Goal: Task Accomplishment & Management: Use online tool/utility

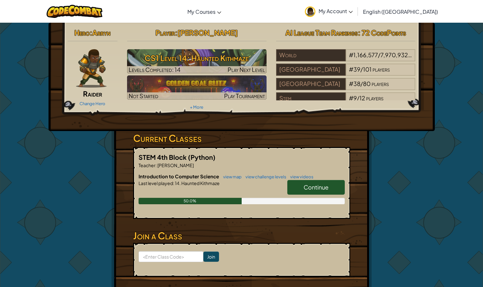
click at [325, 188] on span "Continue" at bounding box center [316, 186] width 25 height 7
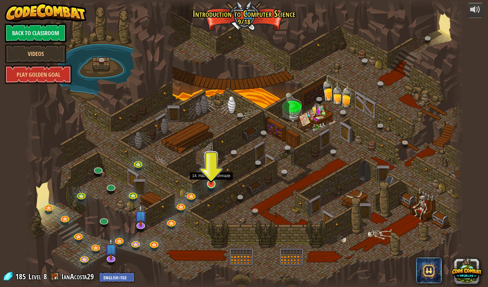
click at [212, 182] on img at bounding box center [211, 171] width 12 height 27
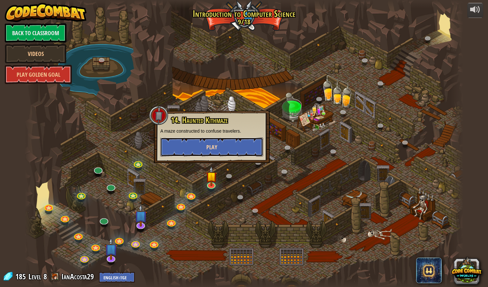
click at [210, 144] on span "Play" at bounding box center [211, 147] width 11 height 8
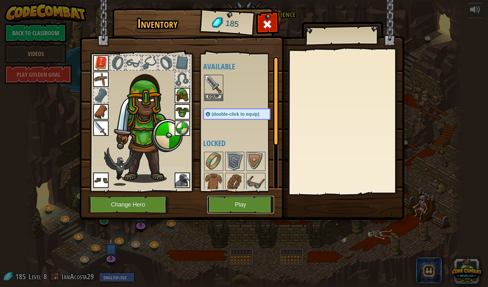
click at [230, 208] on button "Play" at bounding box center [240, 205] width 67 height 18
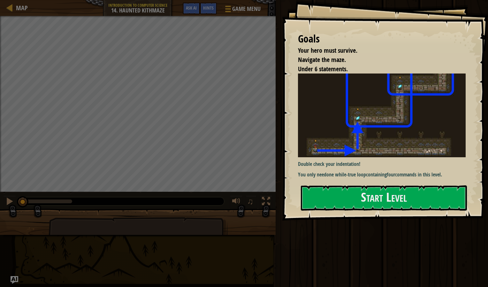
click at [331, 130] on img at bounding box center [384, 115] width 173 height 84
click at [320, 192] on button "Start Level" at bounding box center [384, 197] width 166 height 25
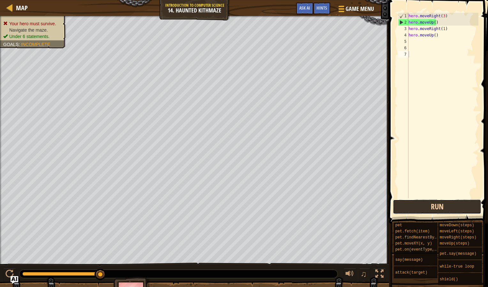
click at [421, 204] on button "Run" at bounding box center [437, 206] width 89 height 15
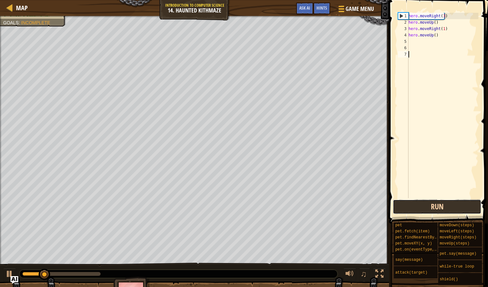
click at [421, 204] on button "Run" at bounding box center [437, 206] width 89 height 15
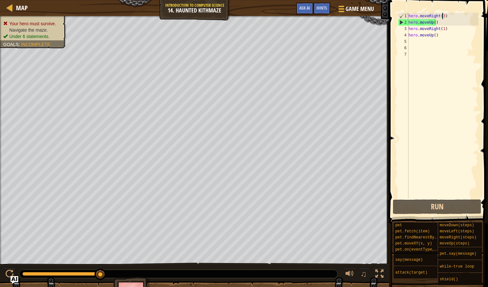
click at [442, 16] on div "hero . moveRight ( 3 ) hero . moveUp ( ) hero . moveRight ( 1 ) hero . moveUp (…" at bounding box center [442, 112] width 71 height 198
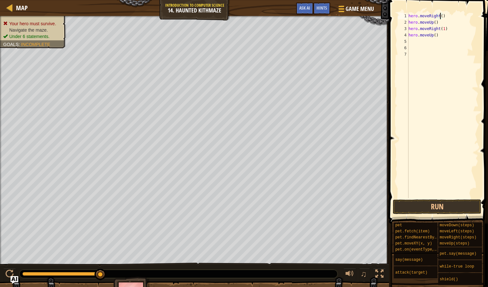
scroll to position [3, 3]
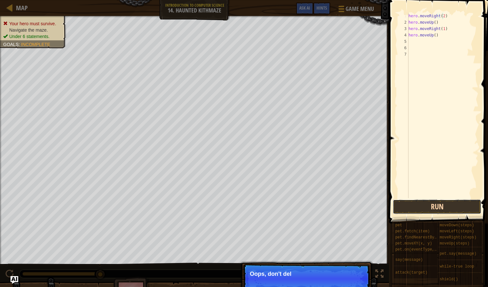
click at [430, 201] on button "Run" at bounding box center [437, 206] width 89 height 15
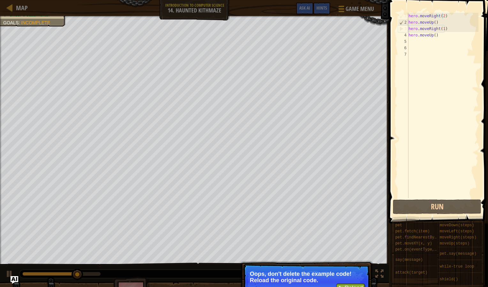
type textarea "hero.moveUp()"
click at [433, 24] on div "hero . moveRight ( 2 ) hero . moveUp ( ) hero . moveRight ( 1 ) hero . moveUp (…" at bounding box center [442, 112] width 71 height 198
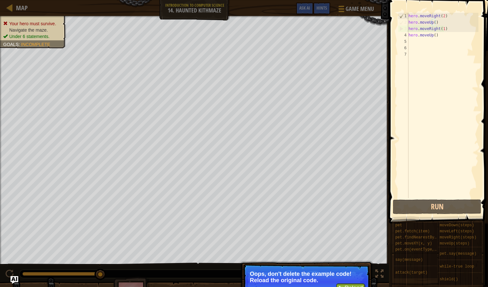
click at [434, 24] on div "hero . moveRight ( 2 ) hero . moveUp ( ) hero . moveRight ( 1 ) hero . moveUp (…" at bounding box center [442, 112] width 71 height 198
click at [434, 21] on div "hero . moveRight ( 2 ) hero . moveUp ( ) hero . moveRight ( 1 ) hero . moveUp (…" at bounding box center [442, 112] width 71 height 198
click at [443, 24] on div "hero . moveRight ( 2 ) hero . moveUp ( ) hero . moveRight ( 1 ) hero . moveUp (…" at bounding box center [442, 112] width 71 height 198
drag, startPoint x: 439, startPoint y: 23, endPoint x: 405, endPoint y: 21, distance: 33.6
click at [405, 21] on div "hero.moveUp() 1 2 3 4 5 6 7 hero . moveRight ( 2 ) hero . moveUp ( ) hero . mov…" at bounding box center [438, 105] width 82 height 185
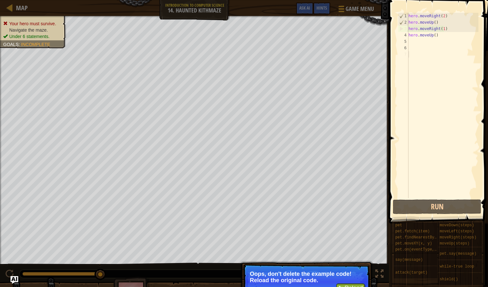
drag, startPoint x: 405, startPoint y: 21, endPoint x: 438, endPoint y: 74, distance: 62.8
click at [438, 74] on div "hero . moveRight ( 2 ) hero . moveUp ( ) hero . moveRight ( 1 ) hero . moveUp (…" at bounding box center [442, 112] width 71 height 198
click at [430, 62] on div "hero . moveRight ( 2 ) hero . moveUp ( ) hero . moveRight ( 1 ) hero . moveUp (…" at bounding box center [442, 112] width 71 height 198
click at [435, 28] on div "hero . moveRight ( 2 ) hero . moveUp ( ) hero . moveRight ( 1 ) hero . moveUp (…" at bounding box center [442, 112] width 71 height 198
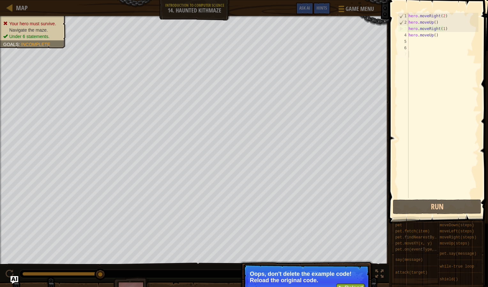
type textarea "hero.moveRight(1)"
click at [432, 47] on div "hero . moveRight ( 2 ) hero . moveUp ( ) hero . moveRight ( 1 ) hero . moveUp (…" at bounding box center [442, 112] width 71 height 198
click at [431, 42] on div "hero . moveRight ( 2 ) hero . moveUp ( ) hero . moveRight ( 1 ) hero . moveUp (…" at bounding box center [442, 112] width 71 height 198
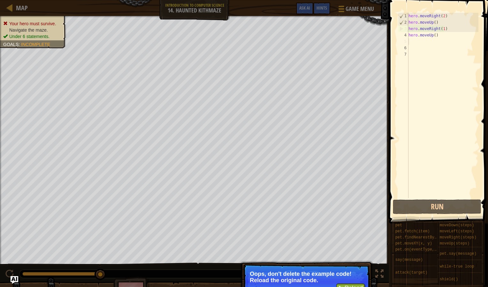
click at [433, 28] on div "hero . moveRight ( 2 ) hero . moveUp ( ) hero . moveRight ( 1 ) hero . moveUp (…" at bounding box center [442, 112] width 71 height 198
click at [434, 24] on div "hero . moveRight ( 2 ) hero . moveUp ( ) hero . moveRight ( 1 ) hero . moveUp (…" at bounding box center [442, 112] width 71 height 198
click at [444, 31] on div "hero . moveRight ( 2 ) hero . moveUp ( ) hero . moveRight ( 1 ) hero . moveUp (…" at bounding box center [442, 112] width 71 height 198
type textarea "hero.moveRight(1)"
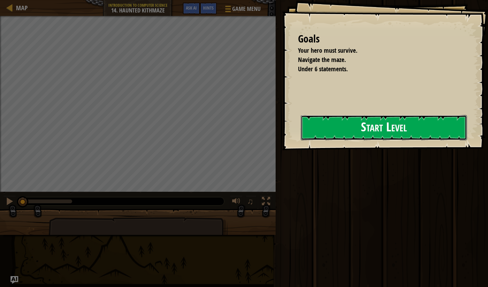
click at [421, 126] on button "Start Level" at bounding box center [384, 127] width 166 height 25
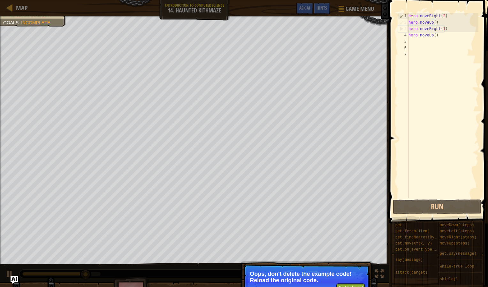
click at [434, 24] on div "hero . moveRight ( 2 ) hero . moveUp ( ) hero . moveRight ( 1 ) hero . moveUp (…" at bounding box center [442, 112] width 71 height 198
type textarea "hero.moveUp()"
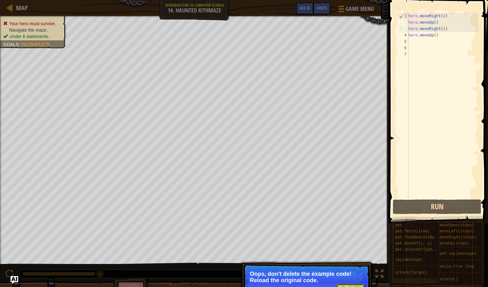
click at [351, 284] on button "↻ Reload" at bounding box center [350, 288] width 28 height 10
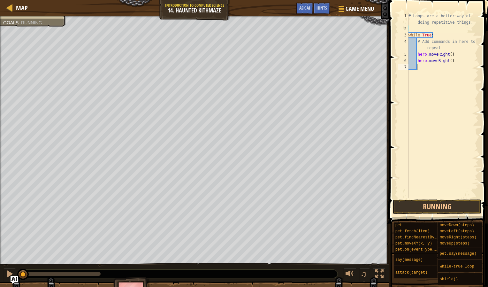
scroll to position [3, 0]
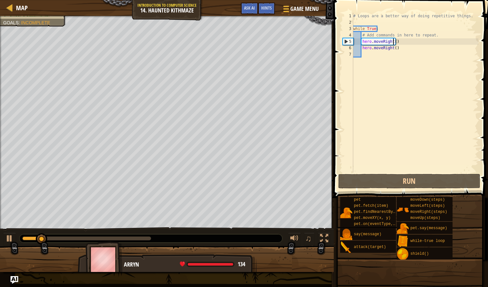
click at [393, 42] on div "# Loops are a better way of doing repetitive things. while True : # Add command…" at bounding box center [415, 99] width 127 height 173
type textarea "hero.moveRight()"
drag, startPoint x: 401, startPoint y: 39, endPoint x: 363, endPoint y: 44, distance: 38.7
click at [363, 44] on div "# Loops are a better way of doing repetitive things. while True : # Add command…" at bounding box center [415, 99] width 127 height 173
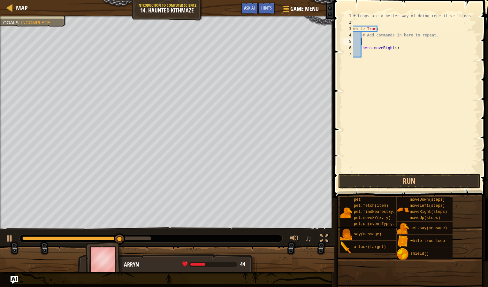
type textarea "h"
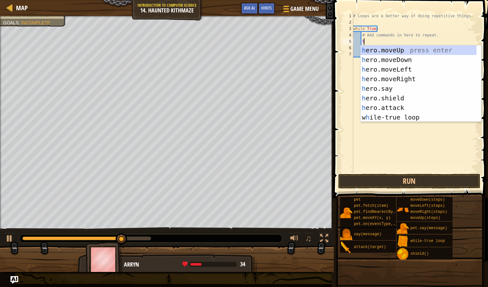
scroll to position [3, 1]
click at [395, 78] on div "h ero.moveUp press enter h ero.moveDown press enter h ero.moveLeft press enter …" at bounding box center [419, 93] width 116 height 96
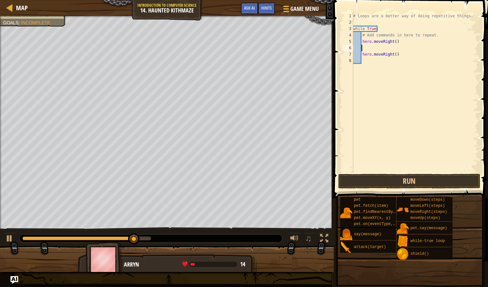
scroll to position [3, 0]
drag, startPoint x: 404, startPoint y: 55, endPoint x: 361, endPoint y: 57, distance: 42.2
click at [361, 57] on div "# Loops are a better way of doing repetitive things. while True : # Add command…" at bounding box center [415, 99] width 127 height 173
type textarea "hero.moveRight()"
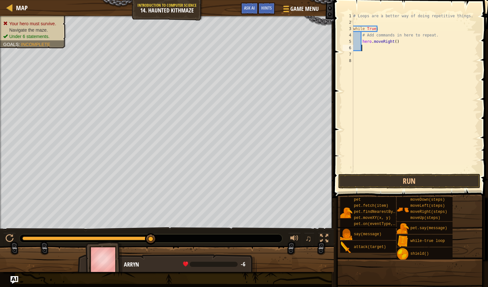
click at [365, 48] on div "# Loops are a better way of doing repetitive things. while True : # Add command…" at bounding box center [415, 99] width 127 height 173
type textarea "h"
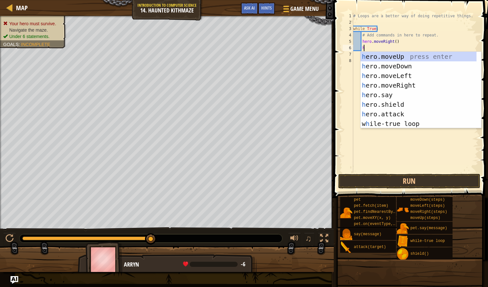
scroll to position [3, 1]
click at [367, 54] on div "h ero.moveUp press enter h ero.moveDown press enter h ero.moveLeft press enter …" at bounding box center [419, 100] width 116 height 96
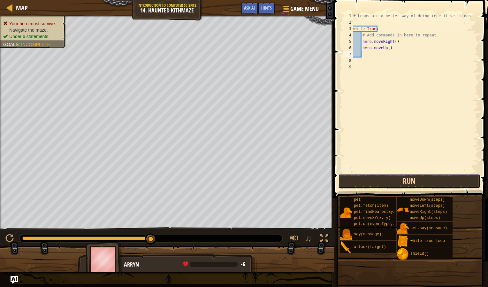
click at [378, 177] on button "Run" at bounding box center [409, 181] width 142 height 15
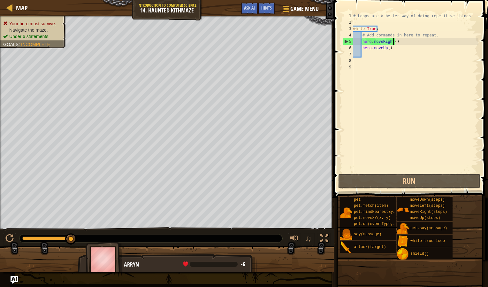
click at [393, 41] on div "# Loops are a better way of doing repetitive things. while True : # Add command…" at bounding box center [415, 99] width 127 height 173
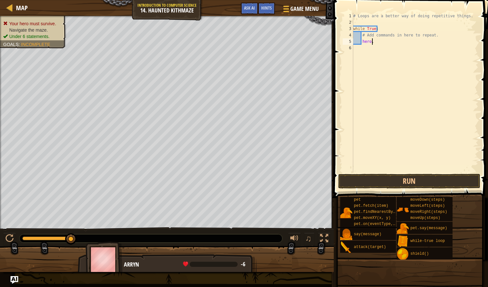
type textarea "h"
type textarea "#"
type textarea "w"
type textarea "#"
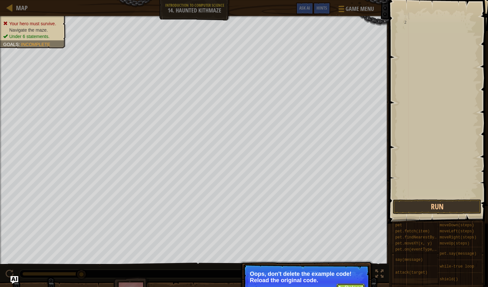
click at [347, 285] on button "↻ Reload" at bounding box center [350, 288] width 28 height 10
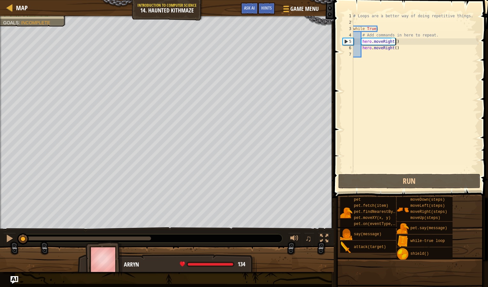
click at [404, 42] on div "# Loops are a better way of doing repetitive things. while True : # Add command…" at bounding box center [415, 99] width 127 height 173
type textarea "hero.moveRight()"
click at [398, 41] on div "# Loops are a better way of doing repetitive things. while True : # Add command…" at bounding box center [415, 99] width 127 height 173
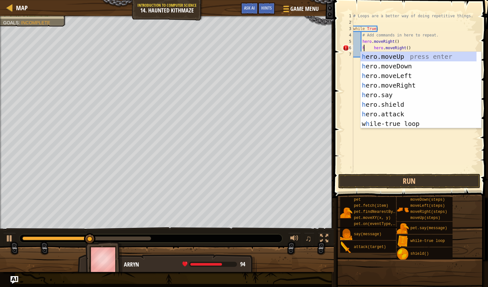
scroll to position [3, 1]
click at [384, 56] on div "h ero.moveUp press enter h ero.moveDown press enter h ero.moveLeft press enter …" at bounding box center [419, 100] width 116 height 96
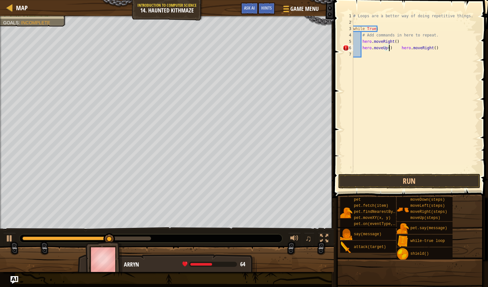
click at [399, 48] on div "# Loops are a better way of doing repetitive things. while True : # Add command…" at bounding box center [415, 99] width 127 height 173
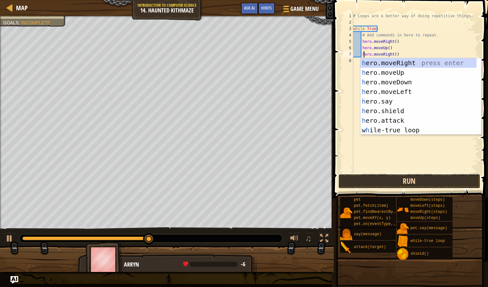
click at [400, 181] on button "Run" at bounding box center [409, 181] width 142 height 15
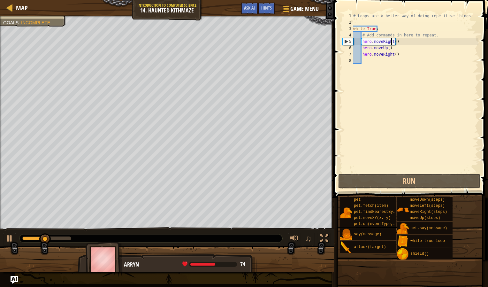
click at [392, 41] on div "# Loops are a better way of doing repetitive things. while True : # Add command…" at bounding box center [415, 99] width 127 height 173
click at [394, 42] on div "# Loops are a better way of doing repetitive things. while True : # Add command…" at bounding box center [415, 99] width 127 height 173
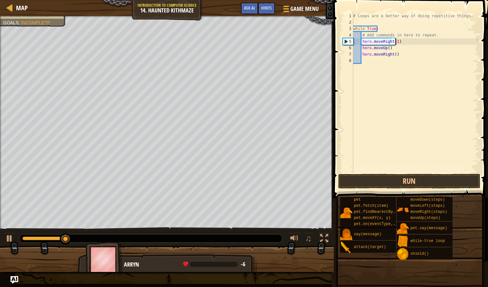
scroll to position [3, 4]
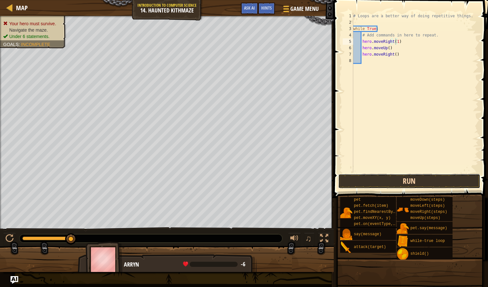
click at [422, 182] on button "Run" at bounding box center [409, 181] width 142 height 15
click at [390, 185] on button "Run" at bounding box center [409, 181] width 142 height 15
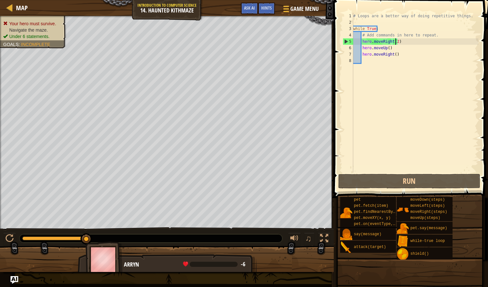
click at [388, 46] on div "# Loops are a better way of doing repetitive things. while True : # Add command…" at bounding box center [415, 99] width 127 height 173
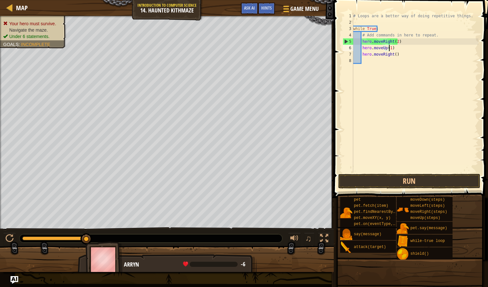
scroll to position [3, 3]
click at [400, 176] on button "Run" at bounding box center [409, 181] width 142 height 15
click at [400, 175] on button "Run" at bounding box center [409, 181] width 142 height 15
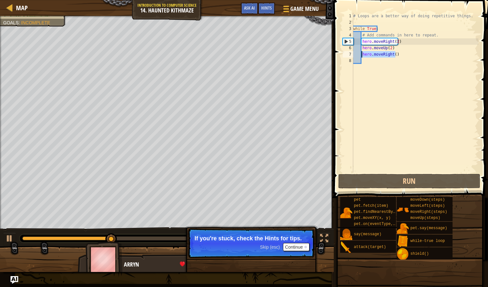
drag, startPoint x: 406, startPoint y: 52, endPoint x: 360, endPoint y: 55, distance: 46.7
click at [360, 55] on div "# Loops are a better way of doing repetitive things. while True : # Add command…" at bounding box center [415, 99] width 127 height 173
type textarea "hero.moveRight()"
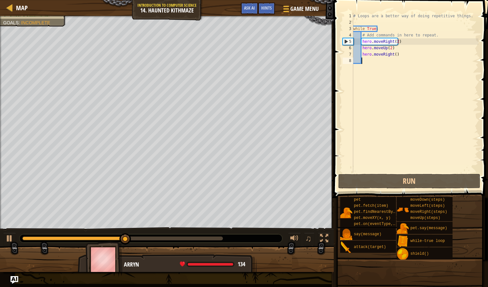
click at [402, 95] on div "# Loops are a better way of doing repetitive things. while True : # Add command…" at bounding box center [415, 99] width 127 height 173
drag, startPoint x: 397, startPoint y: 56, endPoint x: 362, endPoint y: 56, distance: 34.2
click at [362, 56] on div "# Loops are a better way of doing repetitive things. while True : # Add command…" at bounding box center [415, 99] width 127 height 173
type textarea "hero.moveRight()"
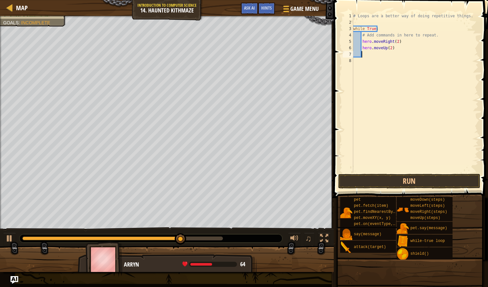
type textarea "h"
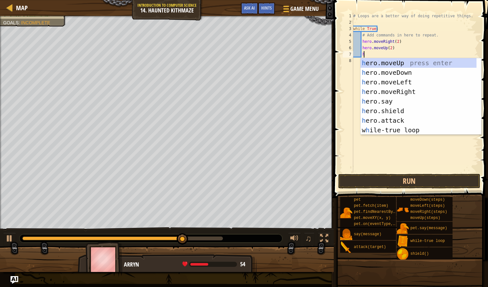
scroll to position [3, 1]
click at [389, 65] on div "h ero.moveUp press enter h ero.moveDown press enter h ero.moveLeft press enter …" at bounding box center [419, 106] width 116 height 96
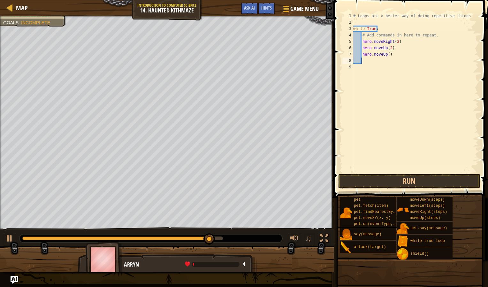
scroll to position [3, 0]
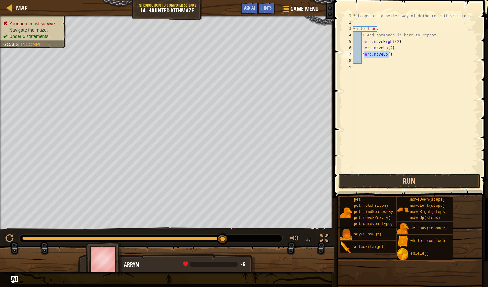
drag, startPoint x: 397, startPoint y: 57, endPoint x: 364, endPoint y: 56, distance: 32.6
click at [364, 56] on div "# Loops are a better way of doing repetitive things. while True : # Add command…" at bounding box center [415, 99] width 127 height 173
type textarea "h"
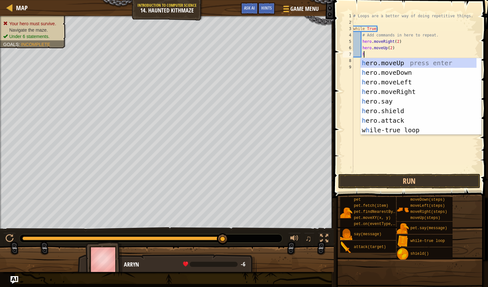
scroll to position [3, 1]
click at [365, 63] on div "h ero.moveUp press enter h ero.moveDown press enter h ero.moveLeft press enter …" at bounding box center [419, 106] width 116 height 96
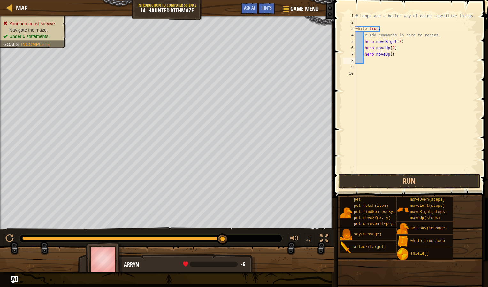
scroll to position [3, 0]
click at [386, 188] on button "Run" at bounding box center [409, 181] width 142 height 15
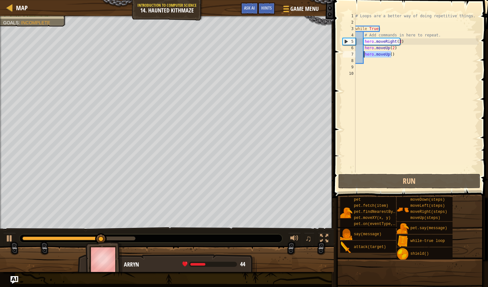
drag, startPoint x: 394, startPoint y: 54, endPoint x: 364, endPoint y: 55, distance: 30.7
click at [364, 55] on div "# Loops are a better way of doing repetitive things. while True : # Add command…" at bounding box center [416, 99] width 125 height 173
type textarea "\"
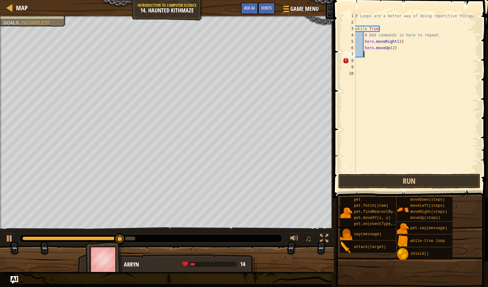
type textarea "h"
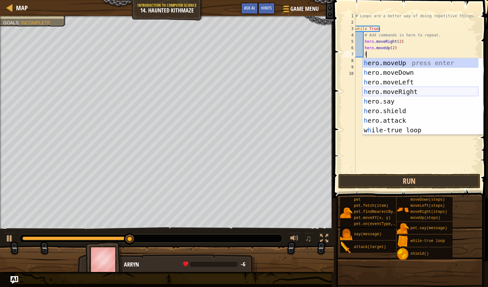
click at [371, 89] on div "h ero.moveUp press enter h ero.moveDown press enter h ero.moveLeft press enter …" at bounding box center [421, 106] width 116 height 96
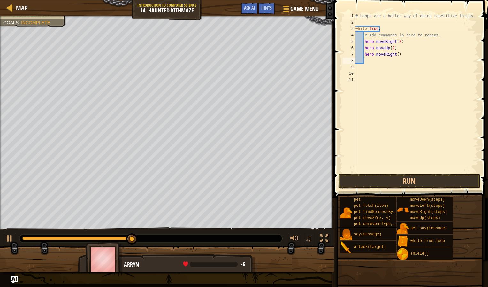
scroll to position [3, 0]
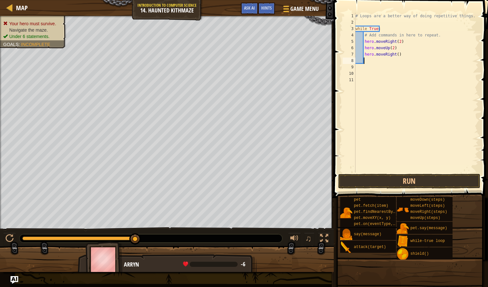
type textarea "h"
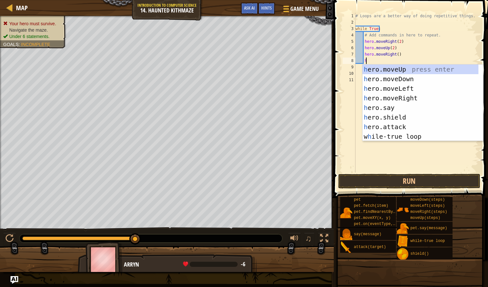
click at [374, 73] on div "h ero.moveUp press enter h ero.moveDown press enter h ero.moveLeft press enter …" at bounding box center [421, 113] width 116 height 96
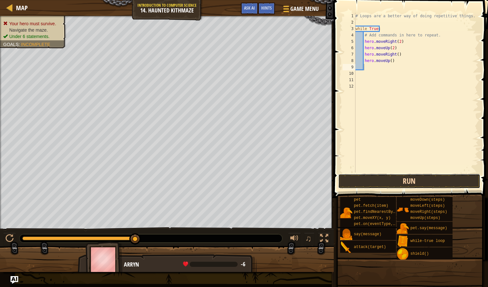
click at [394, 183] on button "Run" at bounding box center [409, 181] width 142 height 15
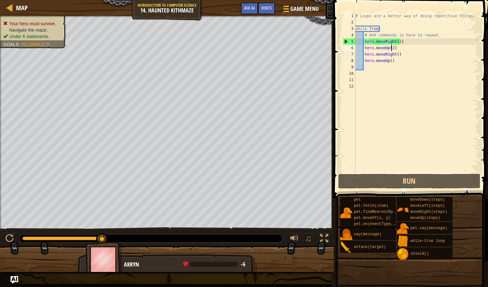
click at [390, 49] on div "# Loops are a better way of doing repetitive things. while True : # Add command…" at bounding box center [416, 99] width 125 height 173
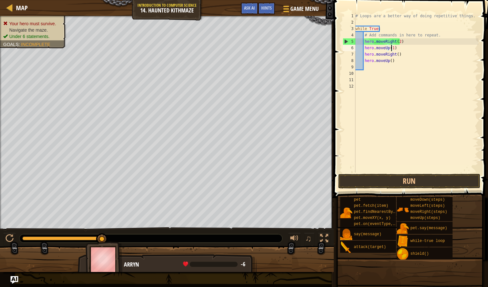
scroll to position [3, 3]
click at [418, 178] on button "Run" at bounding box center [409, 181] width 142 height 15
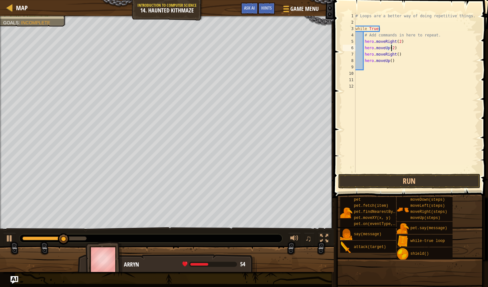
click at [395, 54] on div "# Loops are a better way of doing repetitive things. while True : # Add command…" at bounding box center [416, 99] width 125 height 173
click at [419, 178] on button "Run" at bounding box center [409, 181] width 142 height 15
click at [418, 184] on button "Run" at bounding box center [409, 181] width 142 height 15
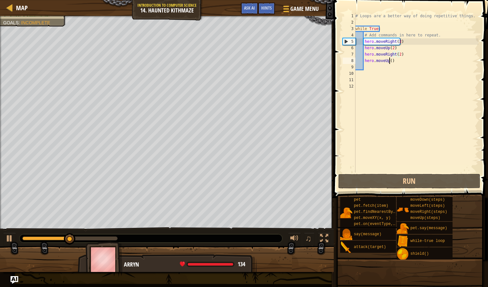
click at [389, 61] on div "# Loops are a better way of doing repetitive things. while True : # Add command…" at bounding box center [416, 99] width 125 height 173
type textarea "hero.moveUp(1)"
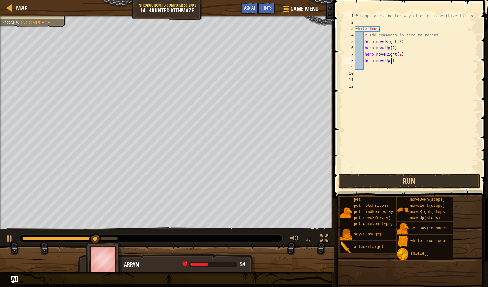
click at [415, 68] on div "# Loops are a better way of doing repetitive things. while True : # Add command…" at bounding box center [416, 99] width 125 height 173
type textarea "h"
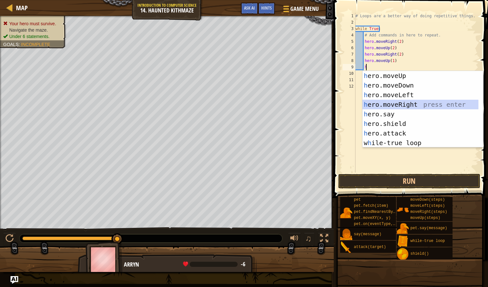
click at [400, 102] on div "h ero.moveUp press enter h ero.moveDown press enter h ero.moveLeft press enter …" at bounding box center [421, 119] width 116 height 96
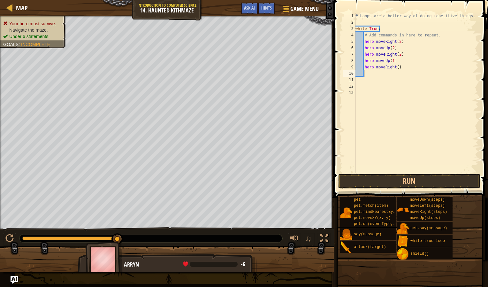
type textarea "h"
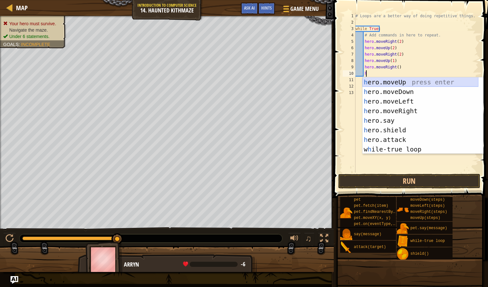
click at [406, 77] on div "h ero.moveUp press enter h ero.moveDown press enter h ero.moveLeft press enter …" at bounding box center [421, 125] width 116 height 96
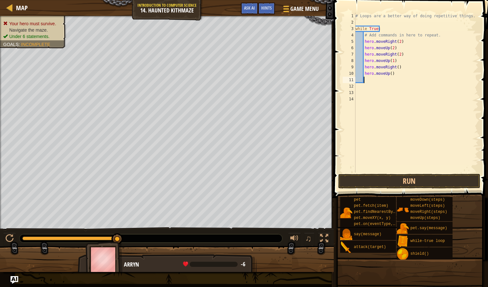
scroll to position [3, 0]
click at [400, 188] on button "Run" at bounding box center [409, 181] width 142 height 15
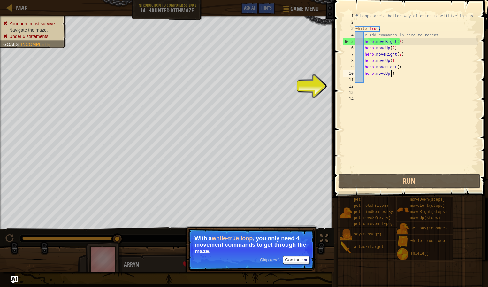
click at [398, 72] on div "# Loops are a better way of doing repetitive things. while True : # Add command…" at bounding box center [416, 99] width 125 height 173
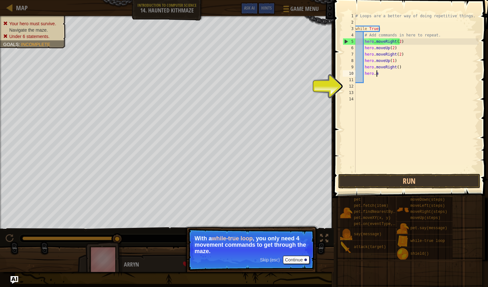
type textarea "h"
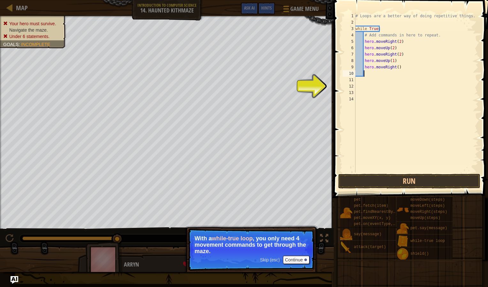
scroll to position [3, 0]
type textarea "h"
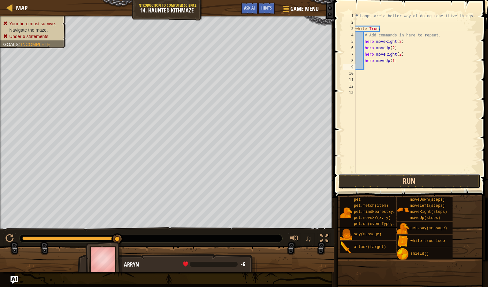
click at [389, 183] on button "Run" at bounding box center [409, 181] width 142 height 15
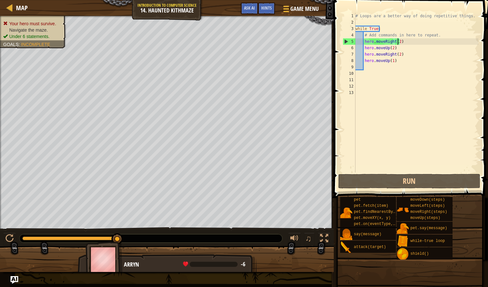
click at [397, 42] on div "# Loops are a better way of doing repetitive things. while True : # Add command…" at bounding box center [416, 99] width 125 height 173
click at [391, 48] on div "# Loops are a better way of doing repetitive things. while True : # Add command…" at bounding box center [416, 99] width 125 height 173
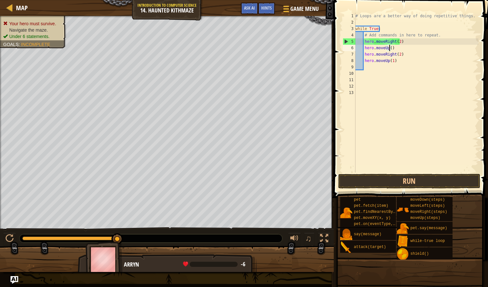
scroll to position [3, 3]
click at [397, 179] on button "Run" at bounding box center [409, 181] width 142 height 15
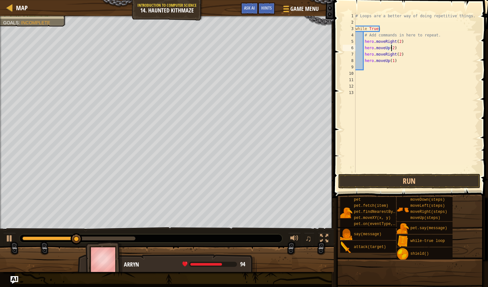
click at [397, 54] on div "# Loops are a better way of doing repetitive things. while True : # Add command…" at bounding box center [416, 99] width 125 height 173
click at [414, 176] on button "Run" at bounding box center [409, 181] width 142 height 15
click at [401, 181] on button "Run" at bounding box center [409, 181] width 142 height 15
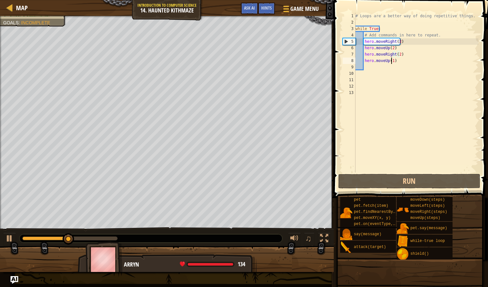
click at [390, 63] on div "# Loops are a better way of doing repetitive things. while True : # Add command…" at bounding box center [416, 99] width 125 height 173
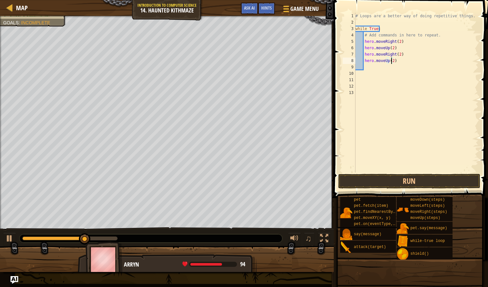
scroll to position [3, 3]
type textarea "hero.moveUp(2)"
click at [388, 181] on button "Run" at bounding box center [409, 181] width 142 height 15
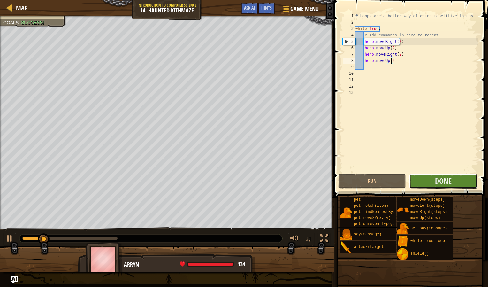
click at [428, 178] on button "Done" at bounding box center [443, 181] width 68 height 15
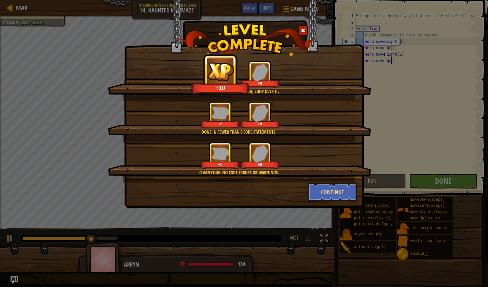
click at [316, 181] on div "Clean code: no code errors or warnings. +0 +0" at bounding box center [239, 162] width 263 height 41
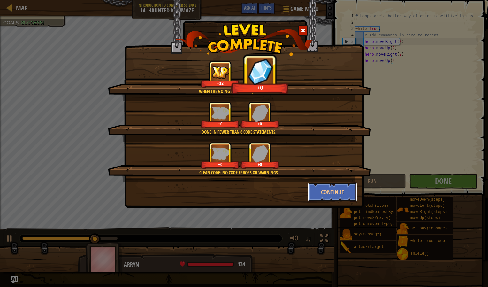
click at [321, 189] on button "Continue" at bounding box center [333, 191] width 50 height 19
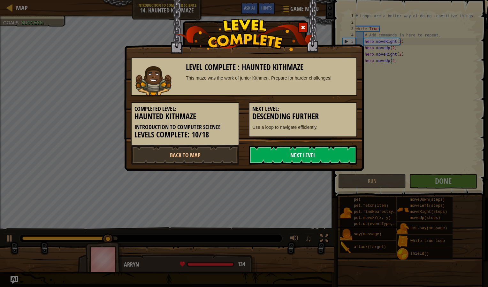
drag, startPoint x: 308, startPoint y: 155, endPoint x: 310, endPoint y: 160, distance: 5.4
click at [310, 160] on link "Next Level" at bounding box center [303, 154] width 108 height 19
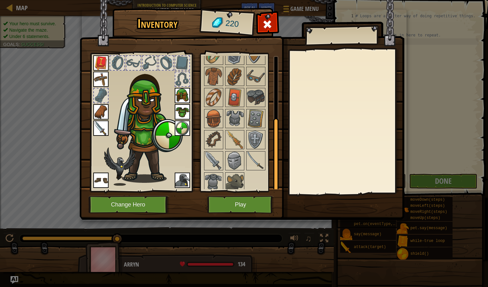
scroll to position [109, 0]
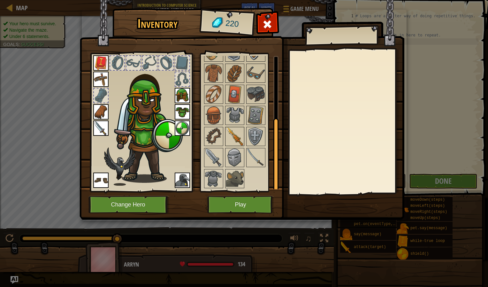
click at [234, 132] on img at bounding box center [235, 136] width 18 height 18
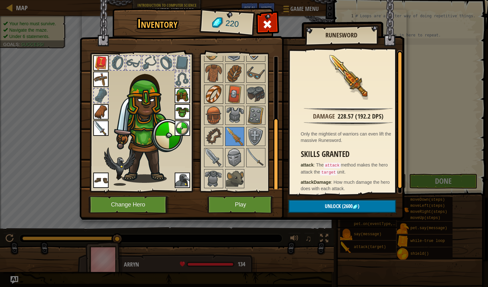
click at [215, 90] on img at bounding box center [214, 94] width 18 height 18
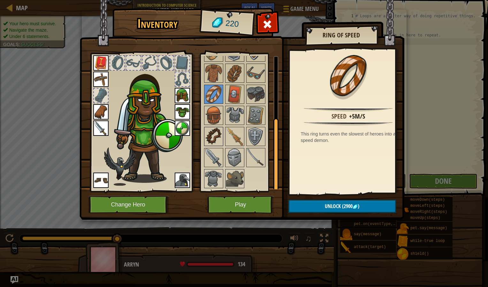
click at [207, 130] on img at bounding box center [214, 136] width 18 height 18
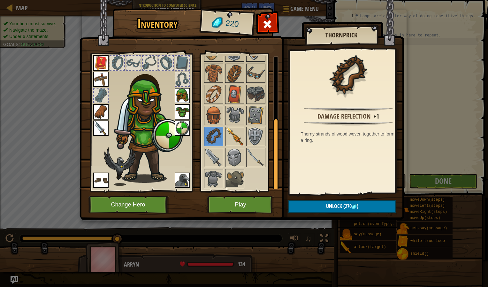
scroll to position [0, 0]
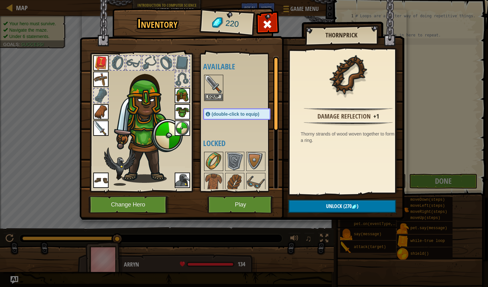
click at [216, 161] on img at bounding box center [214, 161] width 18 height 18
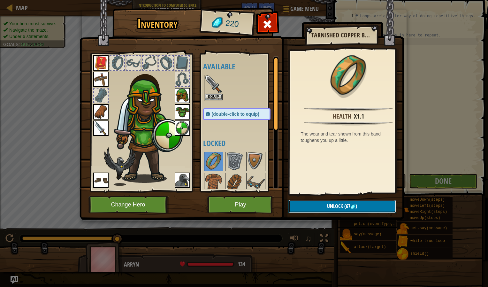
click at [314, 204] on button "Unlock (67 )" at bounding box center [343, 206] width 108 height 13
click at [317, 205] on button "Confirm" at bounding box center [343, 206] width 108 height 13
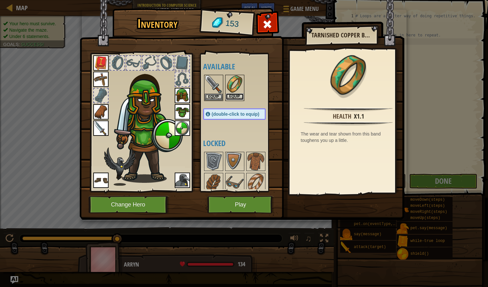
click at [229, 96] on button "Equip" at bounding box center [235, 96] width 18 height 7
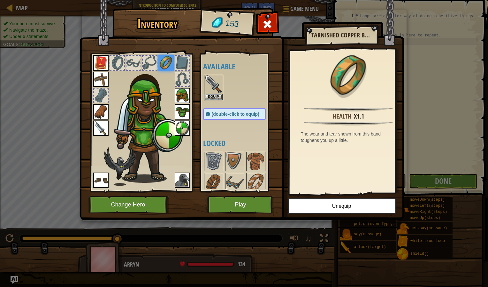
scroll to position [109, 0]
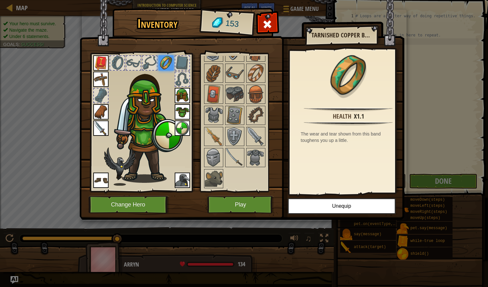
click at [236, 115] on img at bounding box center [235, 115] width 18 height 18
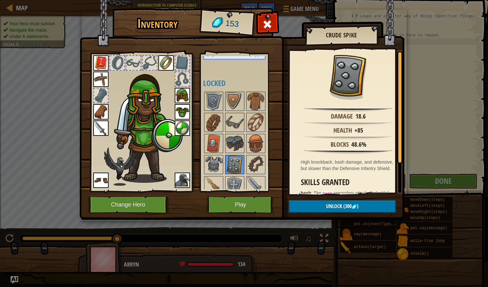
scroll to position [62, 0]
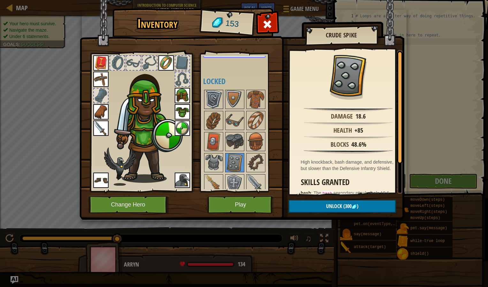
click at [213, 98] on img at bounding box center [214, 99] width 18 height 18
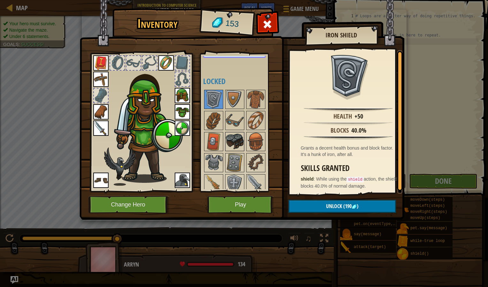
click at [235, 135] on img at bounding box center [235, 142] width 18 height 18
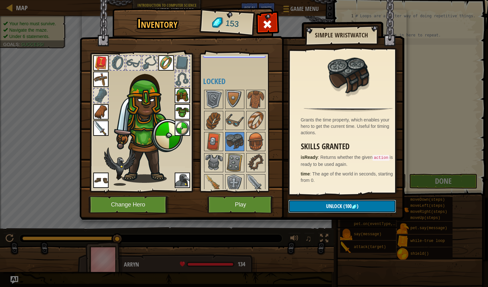
click at [309, 204] on button "Unlock (100 )" at bounding box center [343, 206] width 108 height 13
click at [315, 202] on button "Confirm" at bounding box center [343, 206] width 108 height 13
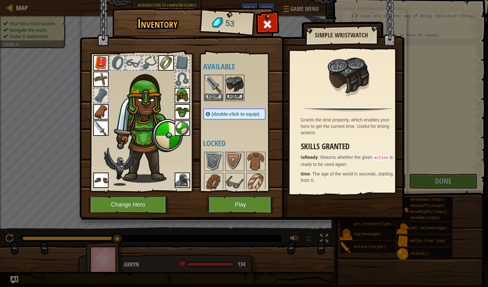
click at [237, 94] on button "Equip" at bounding box center [235, 96] width 18 height 7
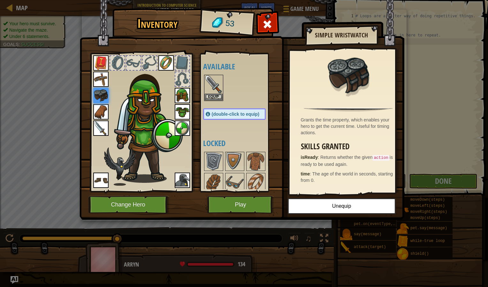
scroll to position [88, 0]
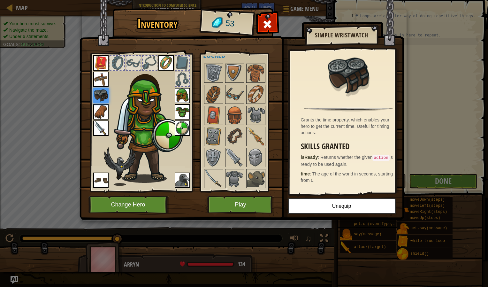
click at [215, 174] on img at bounding box center [214, 179] width 18 height 18
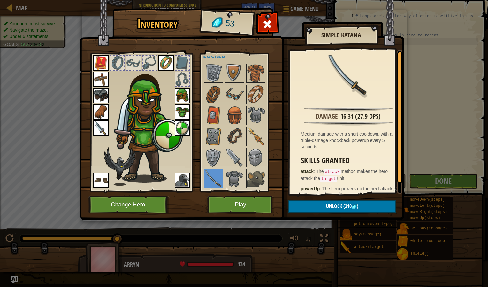
click at [99, 132] on img at bounding box center [100, 127] width 15 height 15
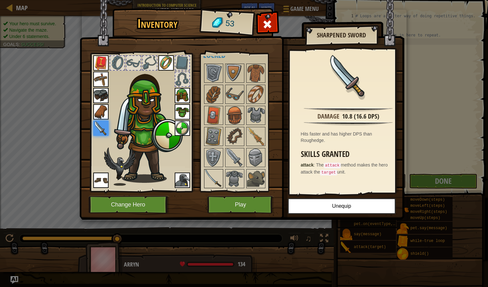
click at [207, 176] on img at bounding box center [214, 179] width 18 height 18
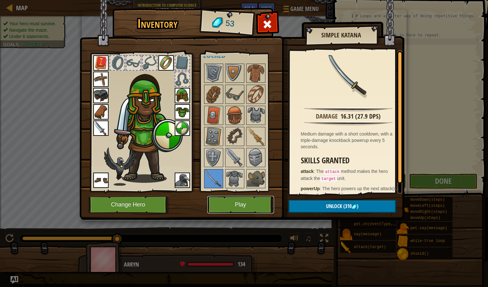
drag, startPoint x: 223, startPoint y: 206, endPoint x: 207, endPoint y: 198, distance: 18.3
click at [207, 198] on button "Play" at bounding box center [240, 205] width 67 height 18
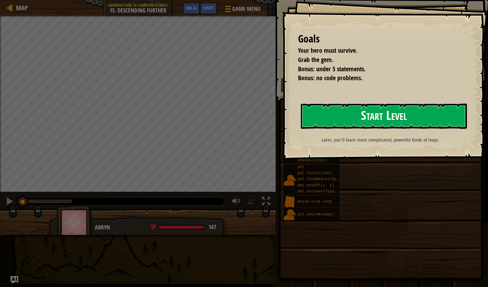
click at [394, 109] on button "Start Level" at bounding box center [384, 116] width 166 height 25
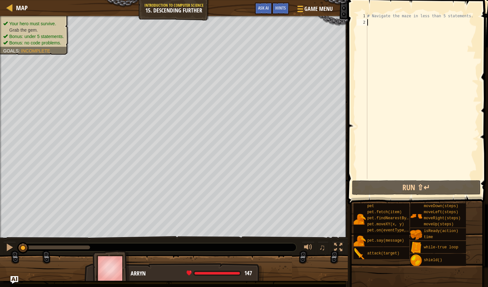
type textarea "h"
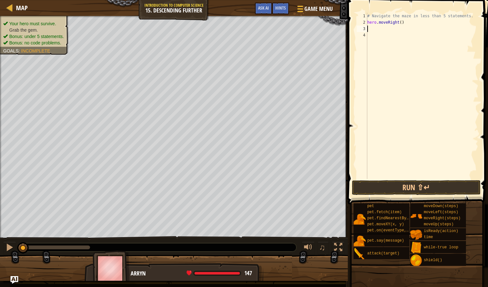
type textarea "h"
click at [401, 183] on button "Run ⇧↵" at bounding box center [416, 187] width 129 height 15
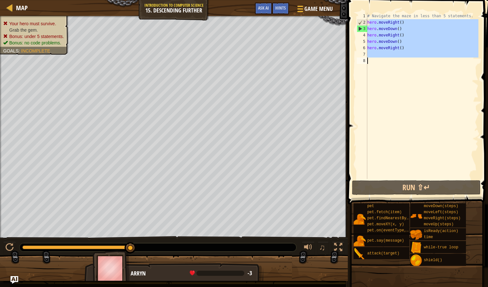
drag, startPoint x: 368, startPoint y: 20, endPoint x: 391, endPoint y: 65, distance: 50.3
click at [391, 65] on div "# Navigate the maze in less than 5 statements. hero . moveRight ( ) hero . move…" at bounding box center [422, 102] width 112 height 179
type textarea "h"
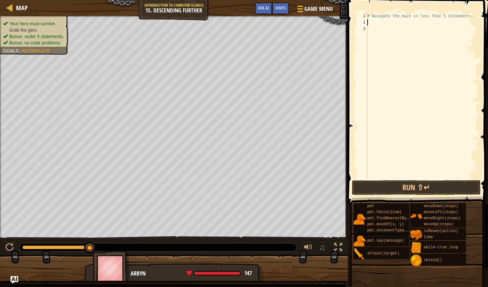
type textarea "h"
click at [389, 24] on div "# Navigate the maze in less than 5 statements. h" at bounding box center [422, 102] width 112 height 179
type textarea "h"
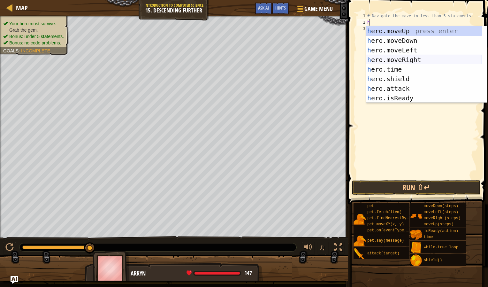
click at [393, 58] on div "h ero.moveUp press enter h ero.moveDown press enter h ero.moveLeft press enter …" at bounding box center [424, 74] width 116 height 96
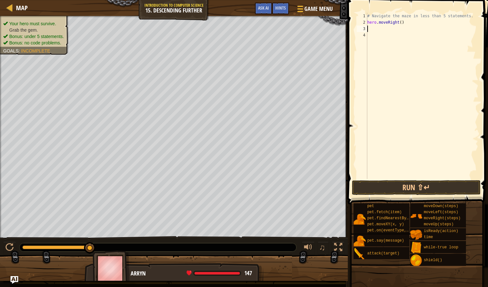
type textarea "h"
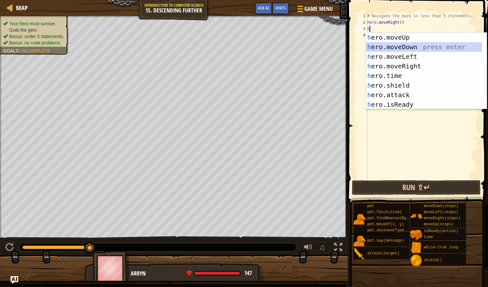
click at [401, 49] on div "h ero.moveUp press enter h ero.moveDown press enter h ero.moveLeft press enter …" at bounding box center [424, 81] width 116 height 96
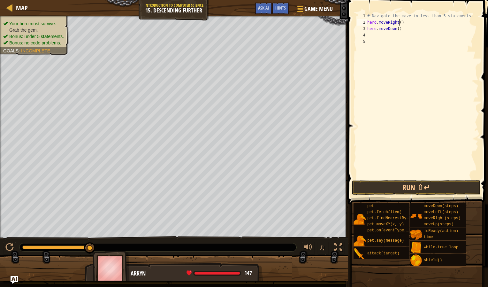
click at [399, 23] on div "# Navigate the maze in less than 5 statements. hero . moveRight ( ) hero . move…" at bounding box center [422, 102] width 112 height 179
click at [397, 30] on div "# Navigate the maze in less than 5 statements. hero . moveRight ( 3 ) hero . mo…" at bounding box center [422, 102] width 112 height 179
type textarea "hero.moveDown(3)"
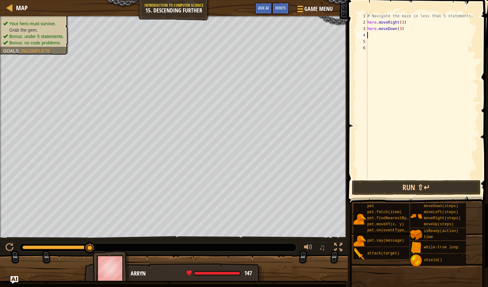
scroll to position [3, 0]
click at [417, 185] on button "Run ⇧↵" at bounding box center [416, 187] width 129 height 15
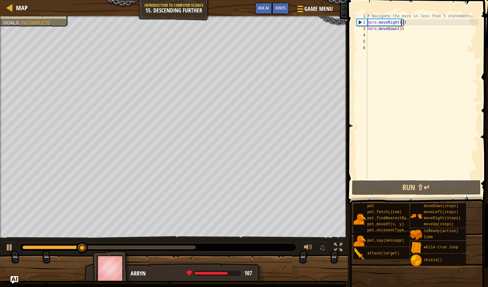
click at [402, 22] on div "# Navigate the maze in less than 5 statements. hero . moveRight ( 3 ) hero . mo…" at bounding box center [422, 102] width 112 height 179
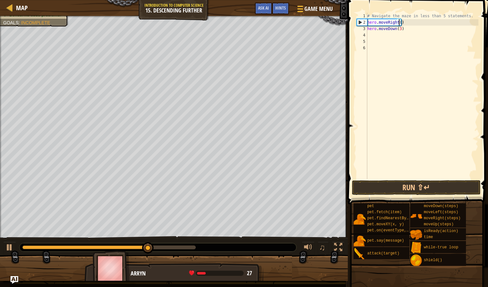
scroll to position [3, 3]
type textarea "hero.moveRight(2)"
click at [423, 183] on button "Run ⇧↵" at bounding box center [416, 187] width 129 height 15
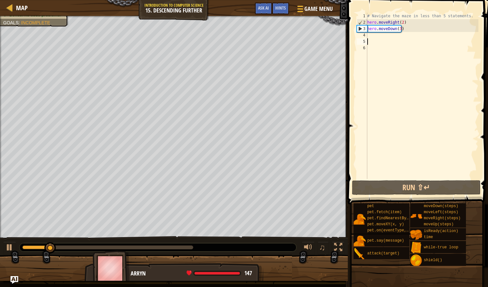
click at [410, 44] on div "# Navigate the maze in less than 5 statements. hero . moveRight ( 2 ) hero . mo…" at bounding box center [422, 102] width 112 height 179
type textarea "h"
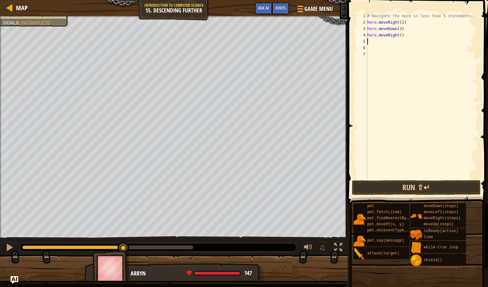
click at [399, 34] on div "# Navigate the maze in less than 5 statements. hero . moveRight ( 2 ) hero . mo…" at bounding box center [422, 102] width 112 height 179
click at [459, 183] on button "Run ⇧↵" at bounding box center [416, 187] width 129 height 15
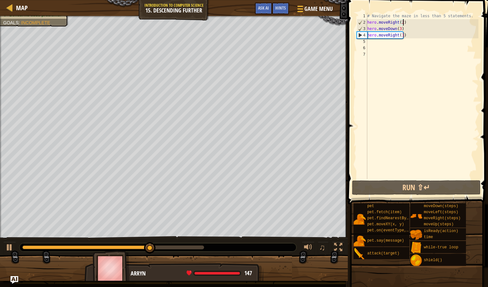
click at [403, 21] on div "# Navigate the maze in less than 5 statements. hero . moveRight ( 2 ) hero . mo…" at bounding box center [422, 102] width 112 height 179
click at [401, 21] on div "# Navigate the maze in less than 5 statements. hero . moveRight ( 2 ) hero . mo…" at bounding box center [422, 102] width 112 height 179
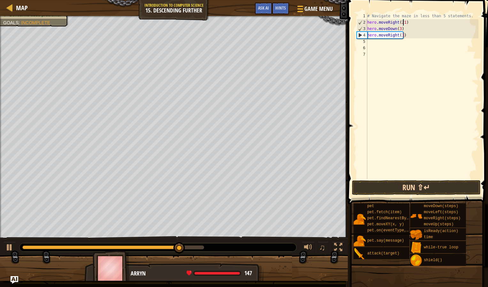
type textarea "hero.moveRight(21)"
click at [439, 186] on button "Run ⇧↵" at bounding box center [416, 187] width 129 height 15
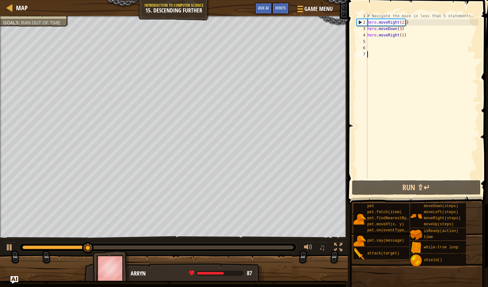
click at [387, 178] on div "# Navigate the maze in less than 5 statements. hero . moveRight ( 21 ) hero . m…" at bounding box center [422, 102] width 112 height 179
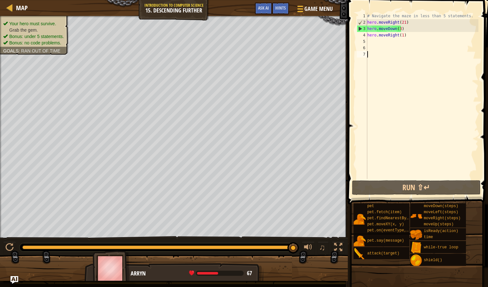
click at [401, 30] on div "# Navigate the maze in less than 5 statements. hero . moveRight ( 21 ) hero . m…" at bounding box center [422, 102] width 112 height 179
click at [400, 22] on div "# Navigate the maze in less than 5 statements. hero . moveRight ( 21 ) hero . m…" at bounding box center [422, 102] width 112 height 179
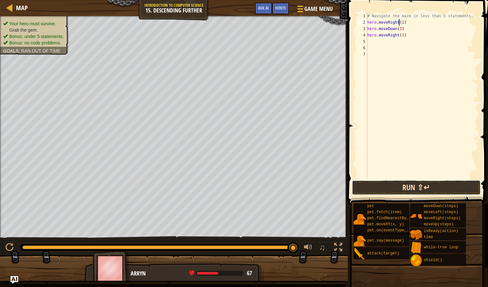
click at [389, 187] on button "Run ⇧↵" at bounding box center [416, 187] width 129 height 15
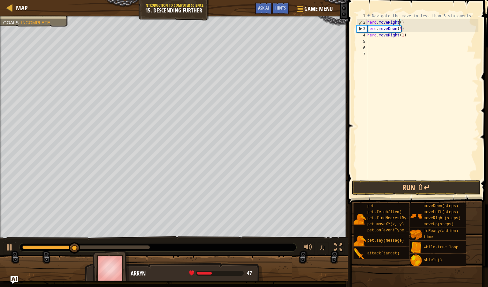
scroll to position [3, 3]
click at [394, 185] on button "Run ⇧↵" at bounding box center [416, 187] width 129 height 15
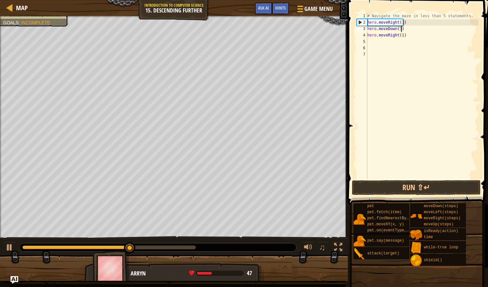
click at [400, 28] on div "# Navigate the maze in less than 5 statements. hero . moveRight ( 1 ) hero . mo…" at bounding box center [422, 102] width 112 height 179
type textarea "hero.moveDown(1)"
click at [386, 184] on button "Run ⇧↵" at bounding box center [416, 187] width 129 height 15
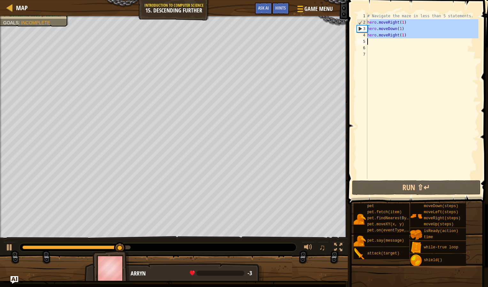
drag, startPoint x: 369, startPoint y: 25, endPoint x: 395, endPoint y: 45, distance: 32.3
click at [395, 45] on div "# Navigate the maze in less than 5 statements. hero . moveRight ( 1 ) hero . mo…" at bounding box center [422, 102] width 112 height 179
type textarea "h"
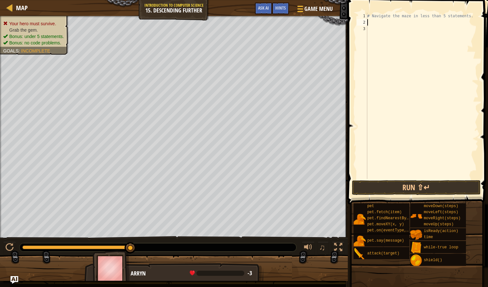
click at [488, 0] on html "Map Introduction to Computer Science 15. Descending Further Game Menu Done Hint…" at bounding box center [244, 0] width 488 height 0
click at [262, 7] on span "Ask AI" at bounding box center [263, 8] width 11 height 6
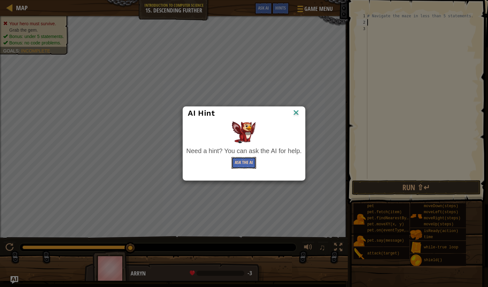
click at [238, 158] on button "Ask the AI" at bounding box center [244, 163] width 25 height 12
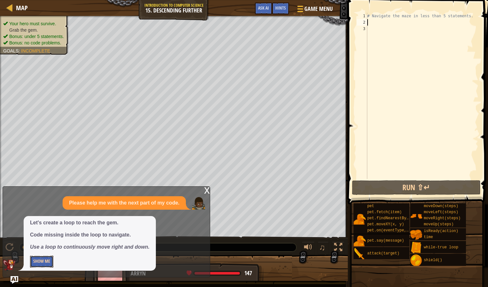
click at [44, 262] on button "Show Me" at bounding box center [41, 262] width 23 height 12
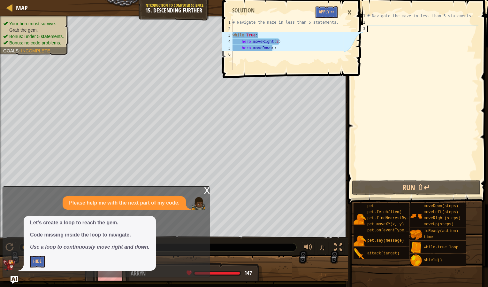
click at [381, 31] on div "# Navigate the maze in less than 5 statements." at bounding box center [422, 102] width 112 height 179
click at [377, 26] on div "# Navigate the maze in less than 5 statements." at bounding box center [422, 102] width 112 height 179
click at [371, 22] on div "# Navigate the maze in less than 5 statements." at bounding box center [422, 102] width 112 height 179
type textarea "h"
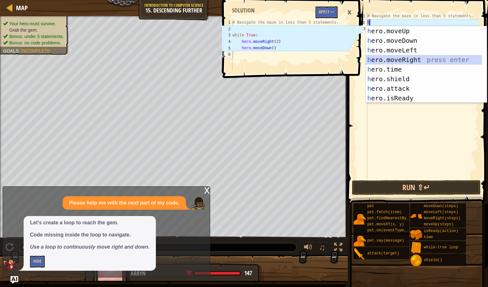
click at [377, 57] on div "h ero.moveUp press enter h ero.moveDown press enter h ero.moveLeft press enter …" at bounding box center [424, 74] width 116 height 96
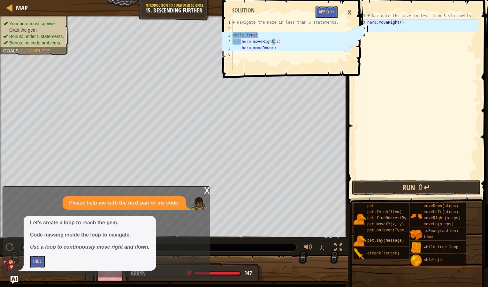
click at [401, 24] on div "# Navigate the maze in less than 5 statements. hero . moveRight ( )" at bounding box center [422, 102] width 112 height 179
type textarea "hero.moveRight(2)"
type textarea "h"
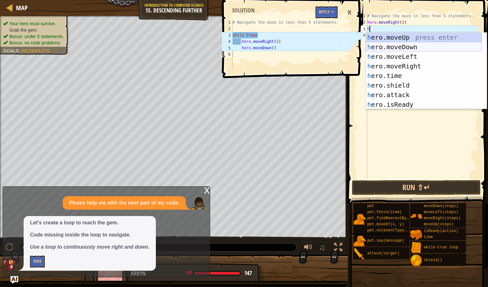
click at [406, 47] on div "h ero.moveUp press enter h ero.moveDown press enter h ero.moveLeft press enter …" at bounding box center [424, 81] width 116 height 96
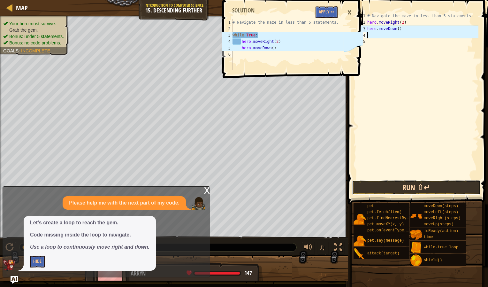
click at [400, 183] on button "Run ⇧↵" at bounding box center [416, 187] width 129 height 15
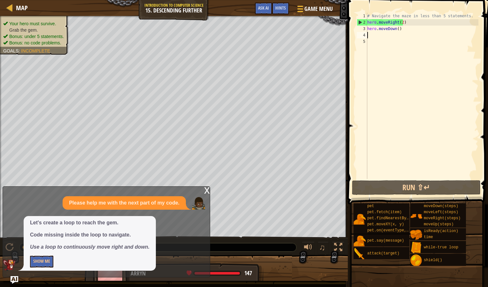
type textarea "h"
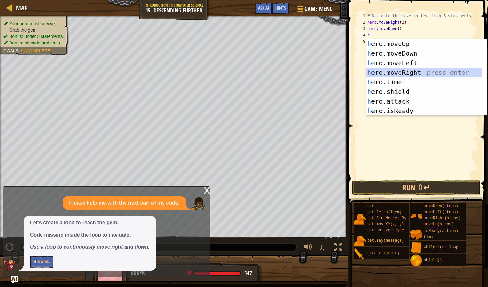
click at [405, 72] on div "h ero.moveUp press enter h ero.moveDown press enter h ero.moveLeft press enter …" at bounding box center [424, 87] width 116 height 96
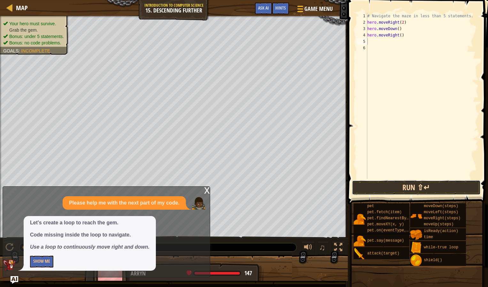
click at [390, 188] on button "Run ⇧↵" at bounding box center [416, 187] width 129 height 15
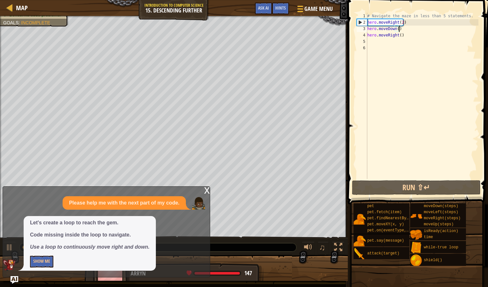
drag, startPoint x: 400, startPoint y: 35, endPoint x: 406, endPoint y: 31, distance: 7.4
click at [406, 31] on div "# Navigate the maze in less than 5 statements. hero . moveRight ( 2 ) hero . mo…" at bounding box center [422, 102] width 112 height 179
click at [398, 35] on div "# Navigate the maze in less than 5 statements. hero . moveRight ( 2 ) hero . mo…" at bounding box center [422, 102] width 112 height 179
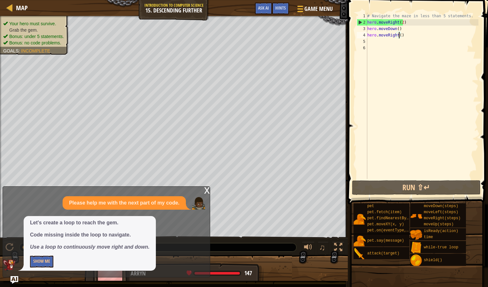
scroll to position [3, 3]
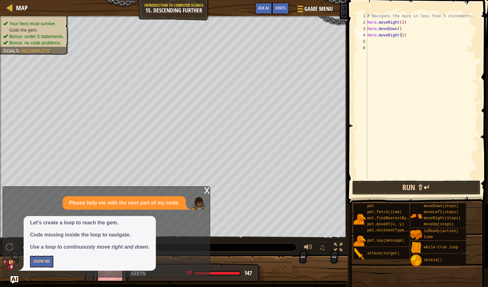
click at [394, 183] on button "Run ⇧↵" at bounding box center [416, 187] width 129 height 15
type textarea "hero.moveRight(2)"
click at [426, 188] on button "Run ⇧↵" at bounding box center [416, 187] width 129 height 15
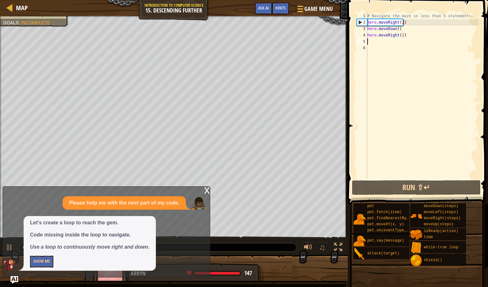
click at [390, 39] on div "# Navigate the maze in less than 5 statements. hero . moveRight ( 2 ) hero . mo…" at bounding box center [422, 102] width 112 height 179
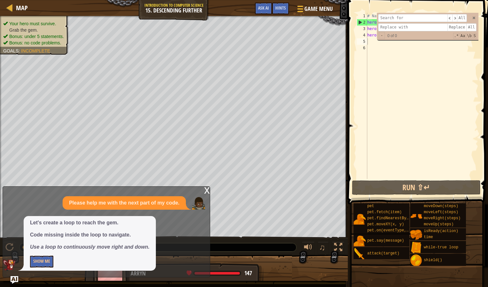
click at [473, 20] on div "​ ​ All Replace All - 0 of 0 .* Aa \b S" at bounding box center [428, 26] width 102 height 27
click at [473, 17] on span at bounding box center [474, 18] width 4 height 4
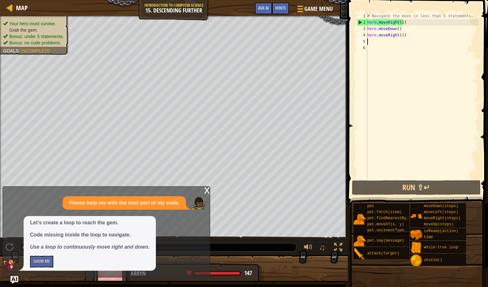
type textarea "h"
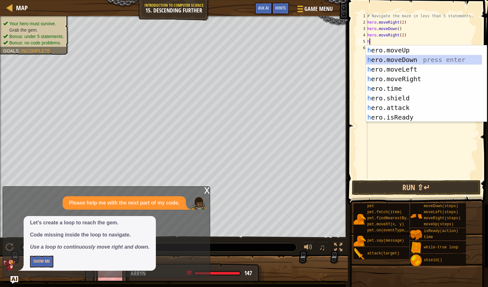
click at [401, 59] on div "h ero.moveUp press enter h ero.moveDown press enter h ero.moveLeft press enter …" at bounding box center [424, 93] width 116 height 96
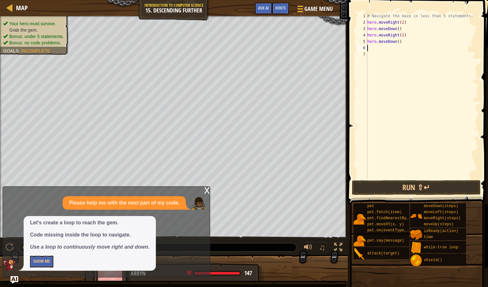
type textarea "h"
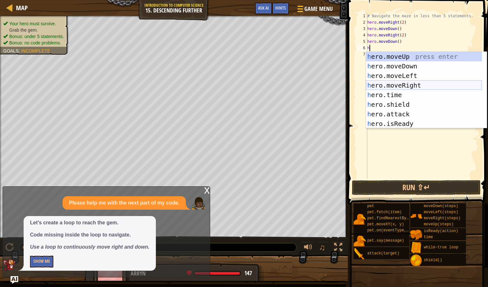
click at [396, 83] on div "h ero.moveUp press enter h ero.moveDown press enter h ero.moveLeft press enter …" at bounding box center [424, 100] width 116 height 96
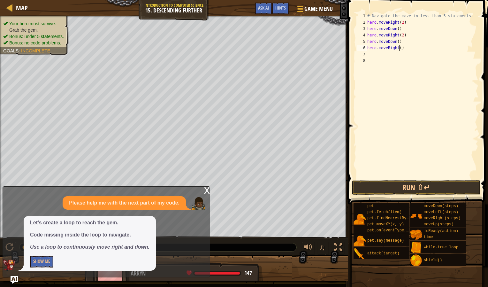
click at [399, 51] on div "# Navigate the maze in less than 5 statements. hero . moveRight ( 2 ) hero . mo…" at bounding box center [422, 102] width 112 height 179
click at [413, 185] on button "Run ⇧↵" at bounding box center [416, 187] width 129 height 15
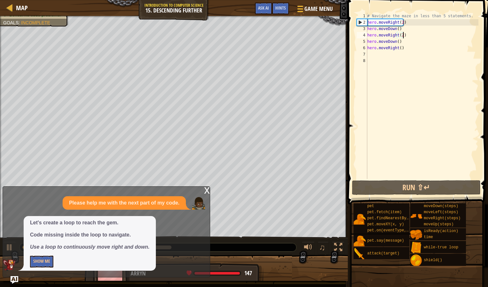
click at [410, 33] on div "# Navigate the maze in less than 5 statements. hero . moveRight ( 2 ) hero . mo…" at bounding box center [422, 102] width 112 height 179
click at [398, 49] on div "# Navigate the maze in less than 5 statements. hero . moveRight ( 2 ) hero . mo…" at bounding box center [422, 102] width 112 height 179
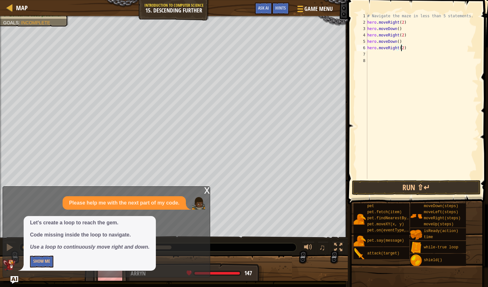
type textarea "hero.moveRight(2)"
click at [412, 196] on span at bounding box center [417, 290] width 136 height 189
click at [412, 185] on button "Run ⇧↵" at bounding box center [416, 187] width 129 height 15
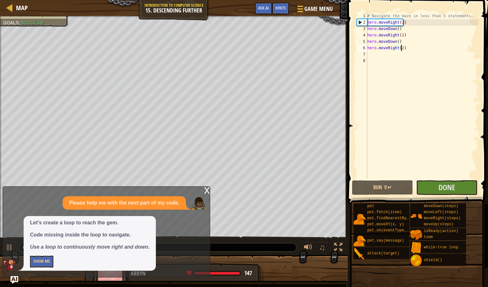
click at [435, 198] on span at bounding box center [417, 290] width 136 height 189
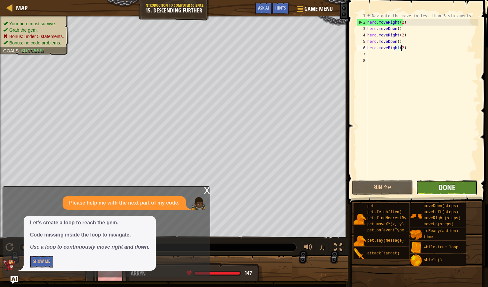
click at [454, 188] on span "Done" at bounding box center [447, 187] width 17 height 10
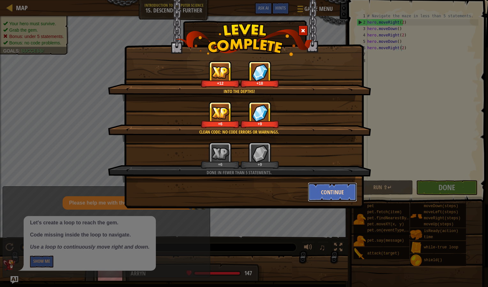
click at [327, 187] on button "Continue" at bounding box center [333, 191] width 50 height 19
